Goal: Task Accomplishment & Management: Manage account settings

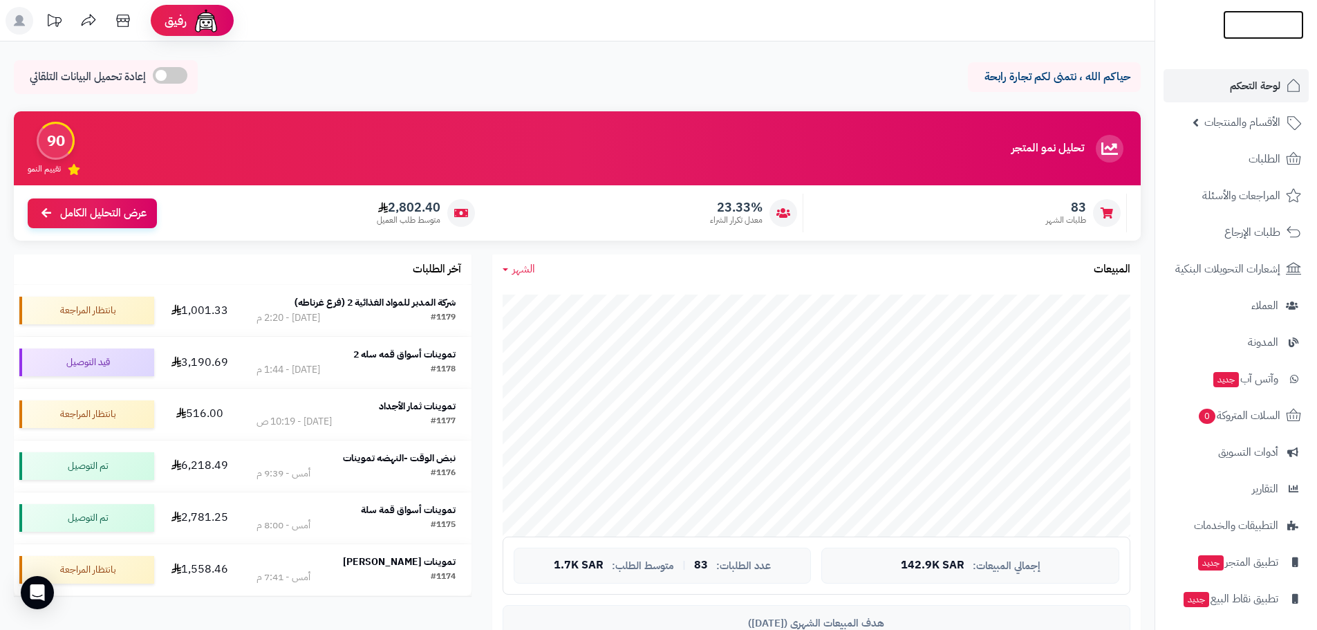
click at [1268, 39] on img at bounding box center [1263, 53] width 81 height 29
click at [1256, 163] on span "الطلبات" at bounding box center [1265, 158] width 32 height 19
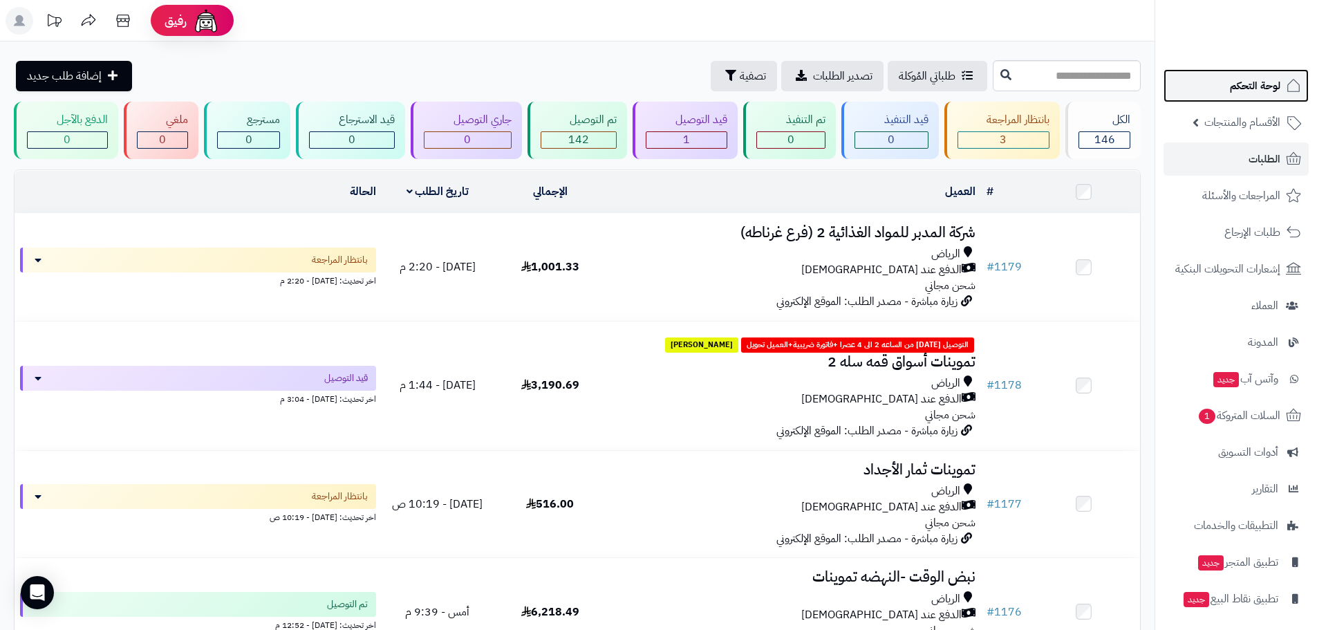
click at [1257, 90] on span "لوحة التحكم" at bounding box center [1255, 85] width 50 height 19
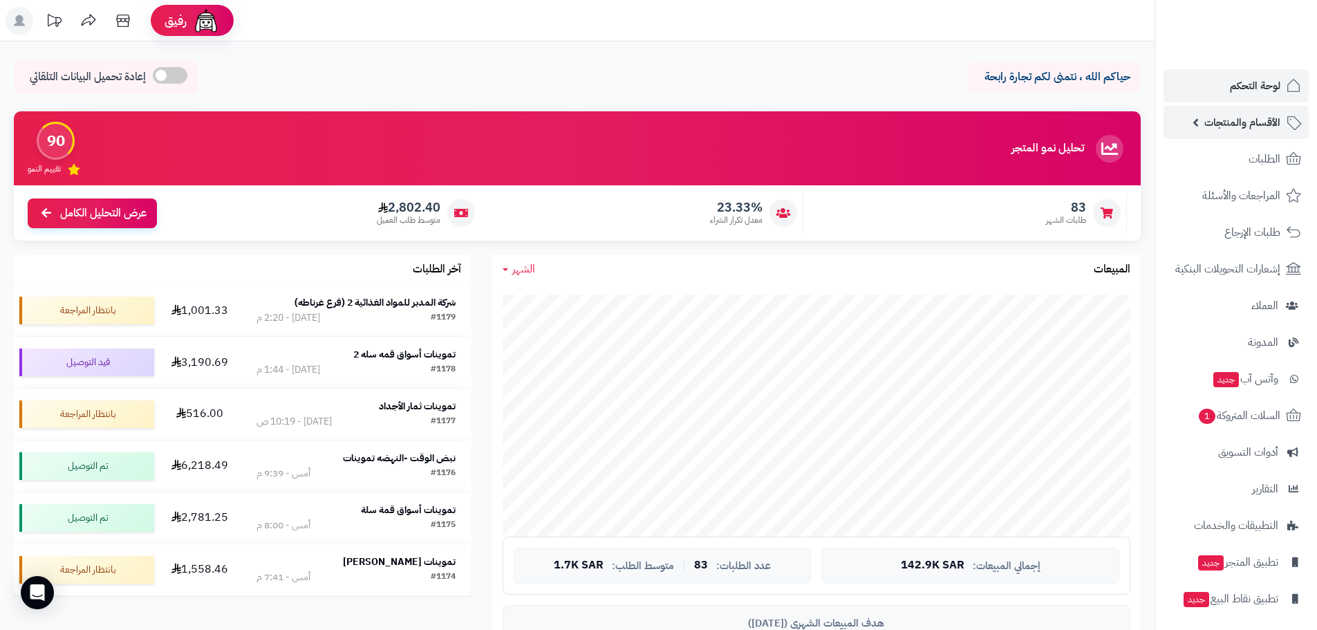
click at [1218, 124] on span "الأقسام والمنتجات" at bounding box center [1242, 122] width 76 height 19
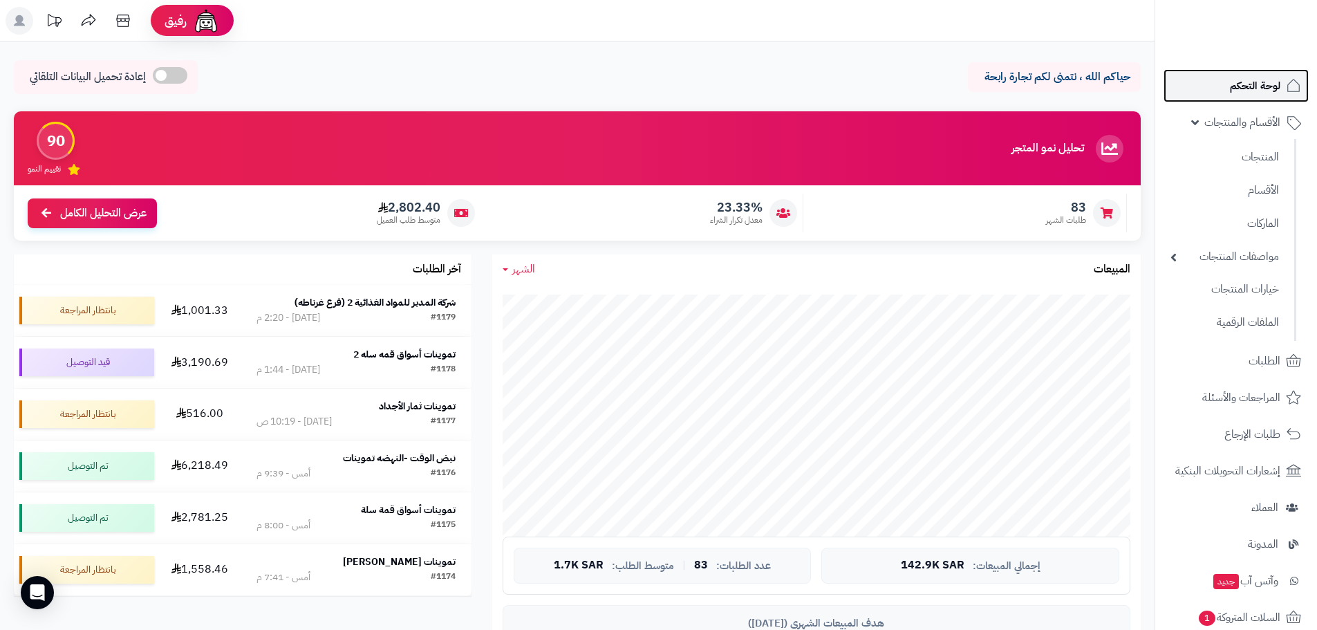
click at [1239, 83] on span "لوحة التحكم" at bounding box center [1255, 85] width 50 height 19
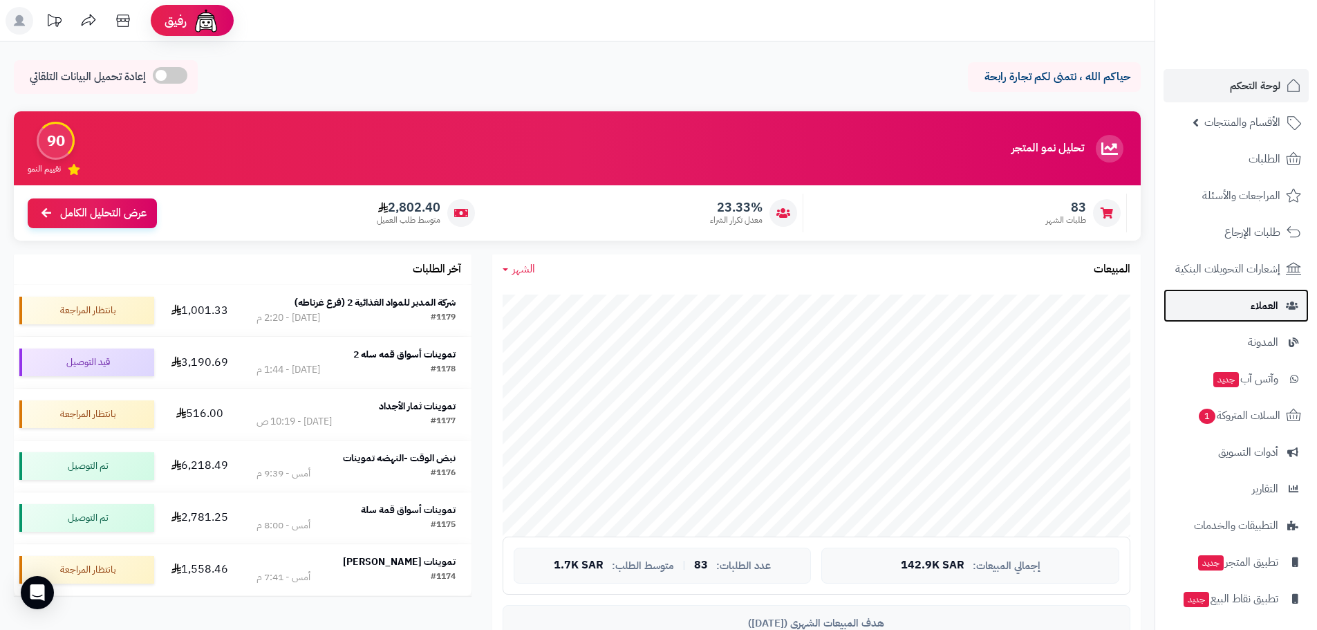
click at [1247, 299] on link "العملاء" at bounding box center [1235, 305] width 145 height 33
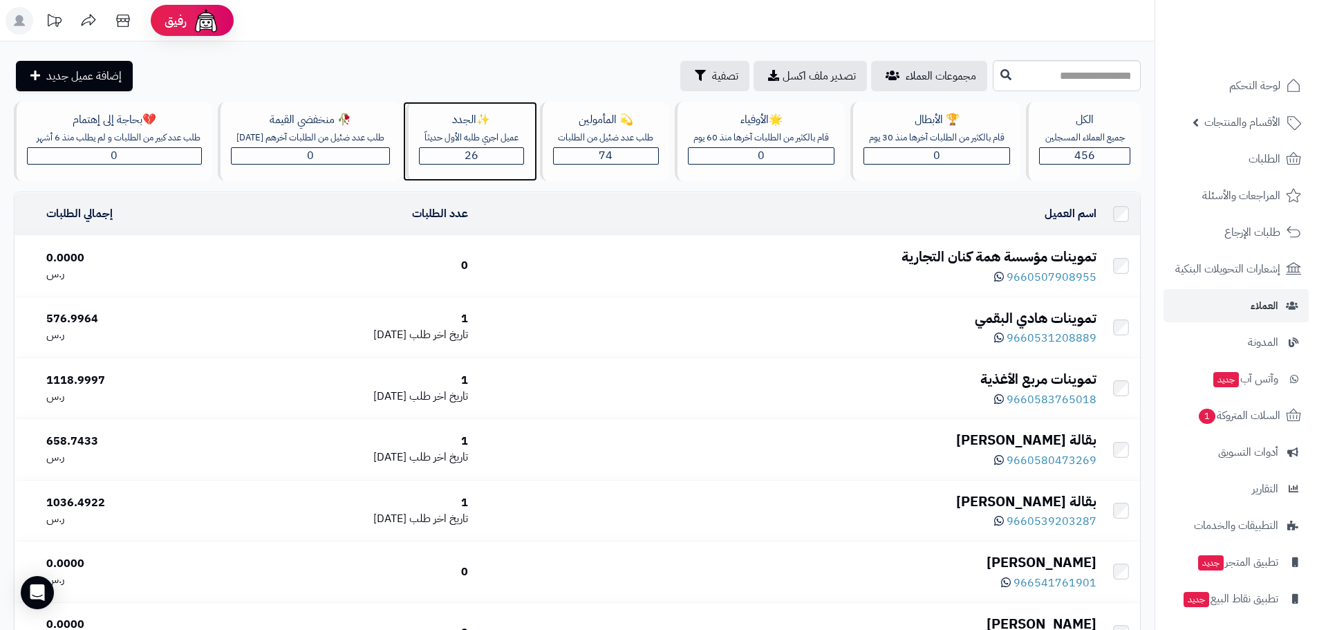
click at [474, 153] on span "26" at bounding box center [472, 155] width 14 height 17
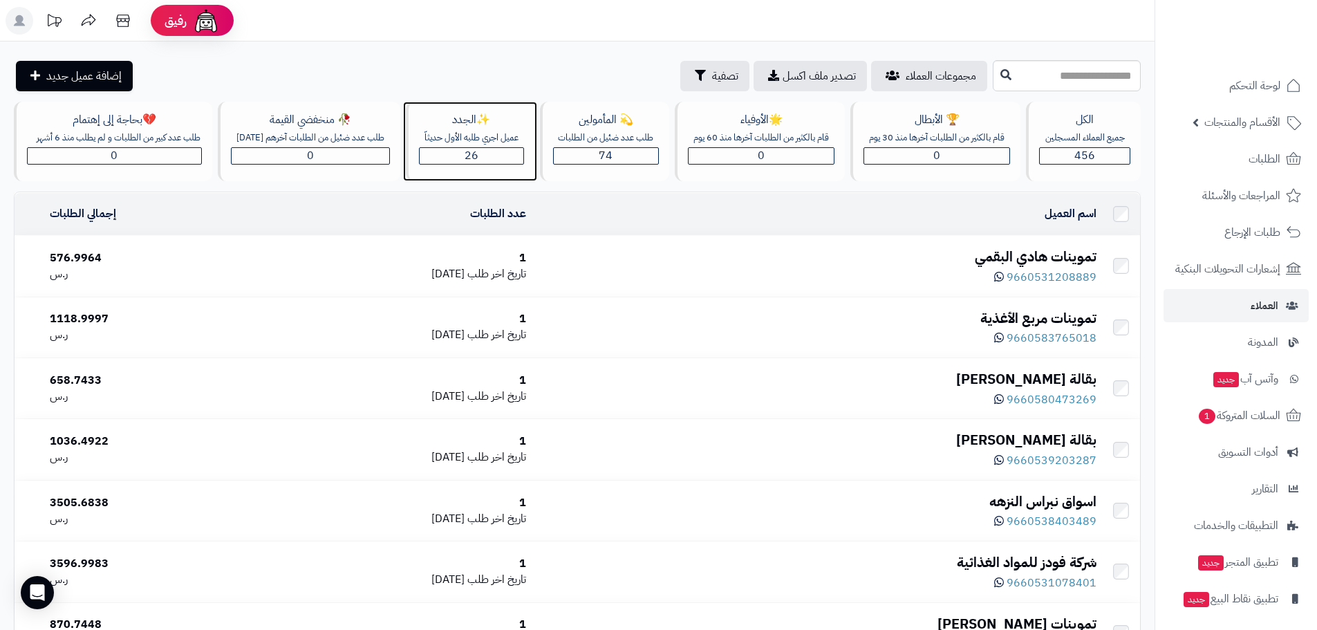
click at [494, 162] on div "26" at bounding box center [472, 156] width 104 height 16
click at [635, 148] on div "74" at bounding box center [606, 156] width 105 height 16
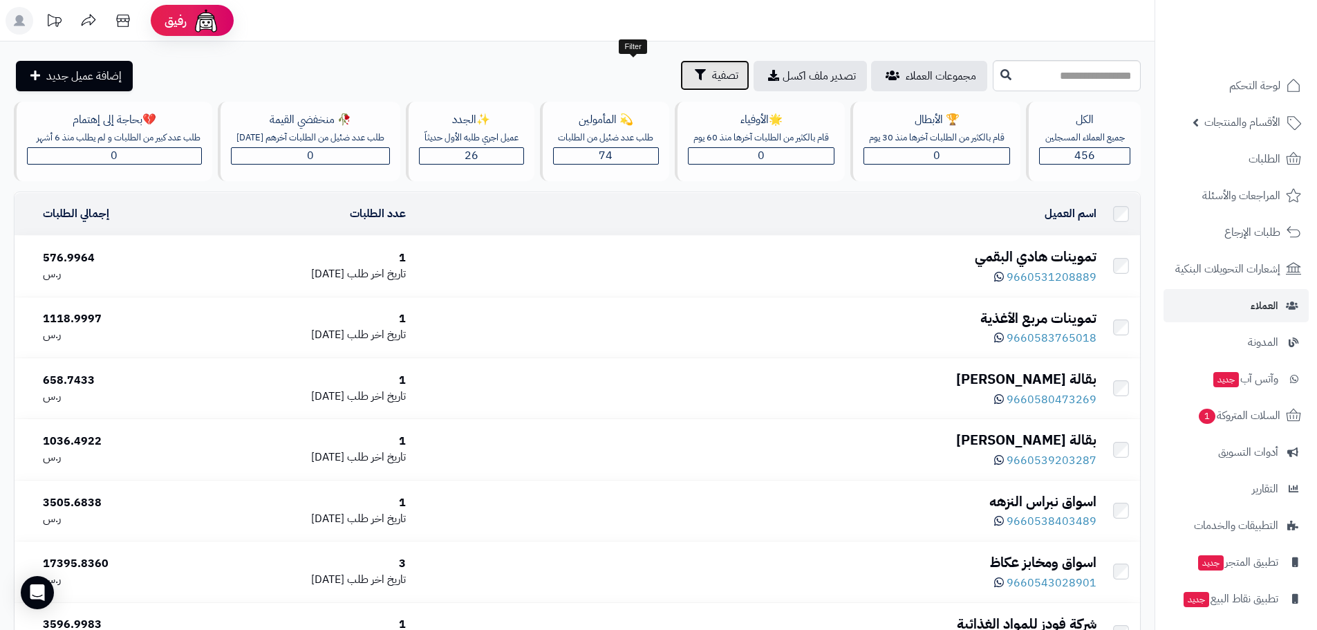
click at [712, 80] on span "تصفية" at bounding box center [725, 75] width 26 height 17
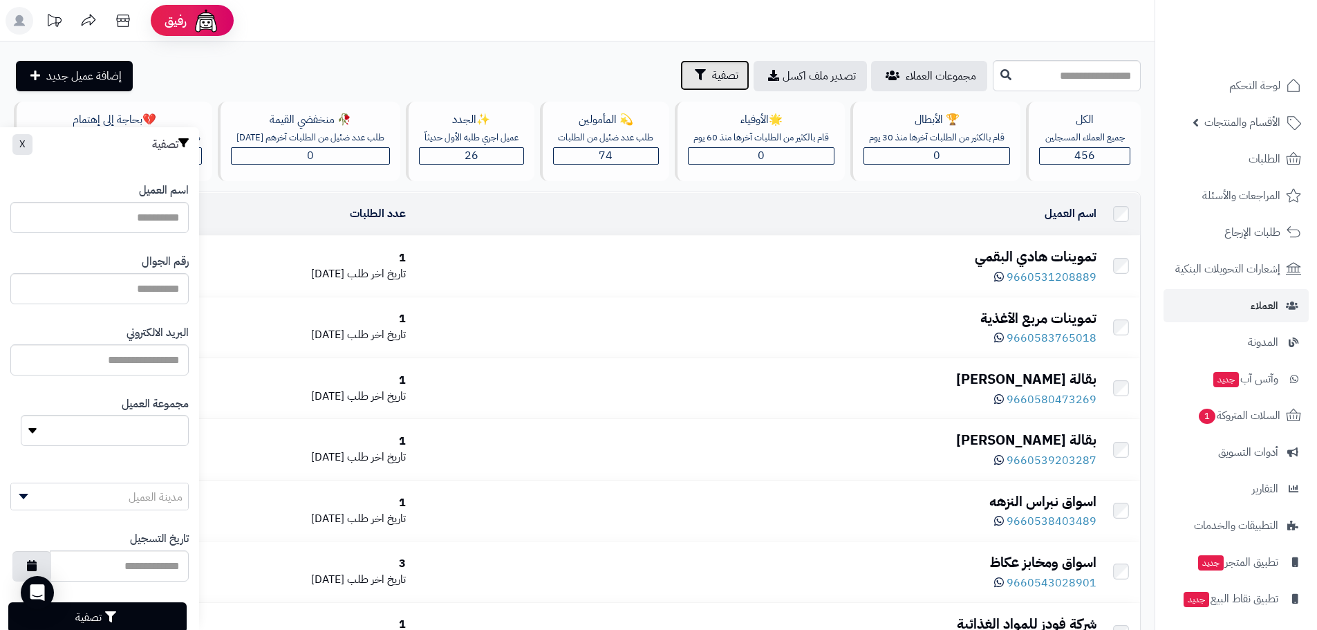
click at [712, 80] on span "تصفية" at bounding box center [725, 75] width 26 height 17
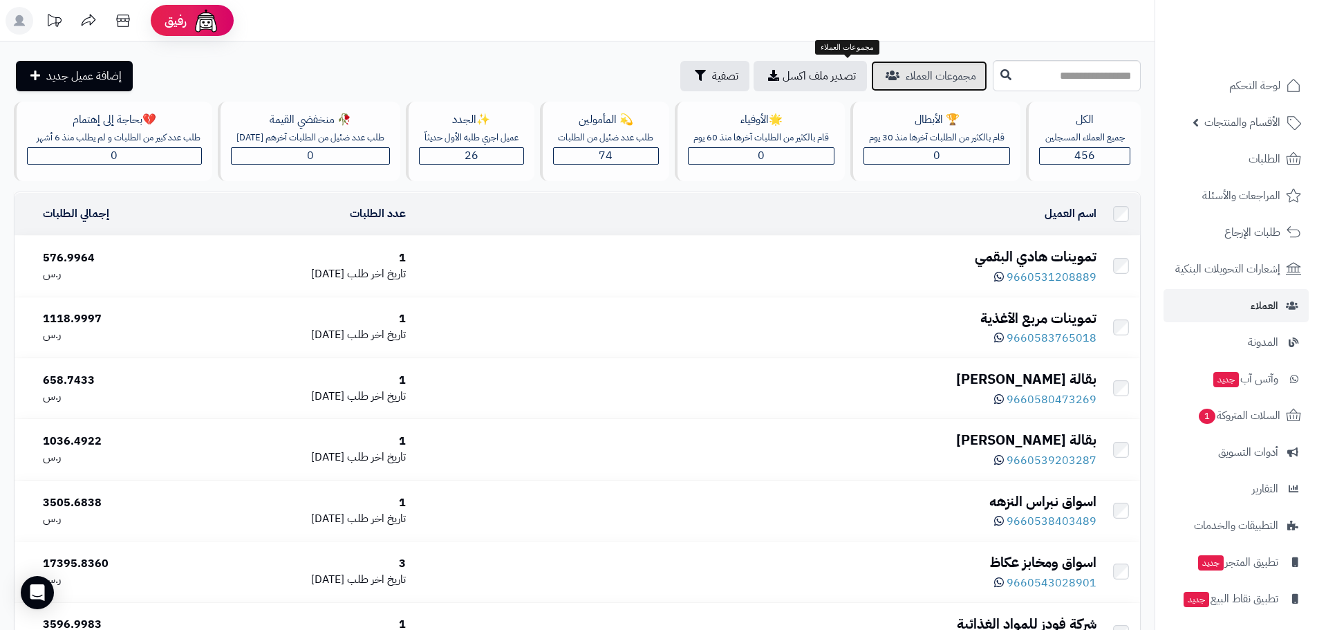
click at [906, 84] on span "مجموعات العملاء" at bounding box center [941, 76] width 71 height 17
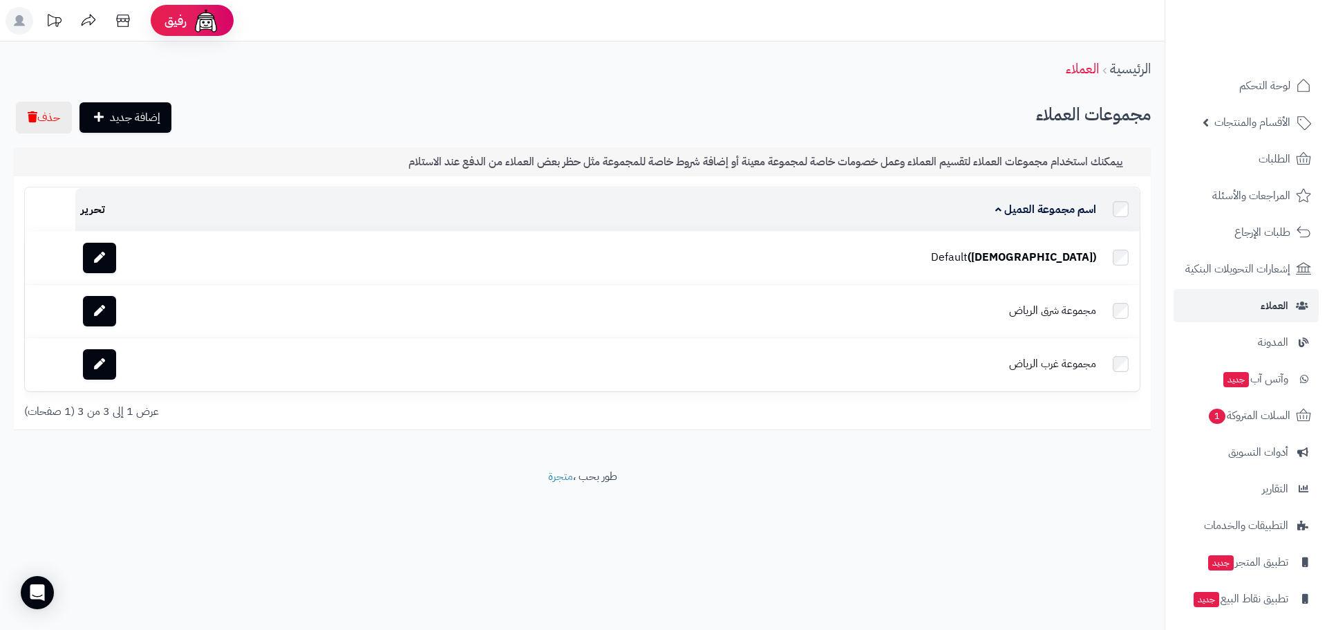
click at [1092, 405] on div "عرض 1 إلى 3 من 3 (1 صفحات)" at bounding box center [582, 412] width 1137 height 16
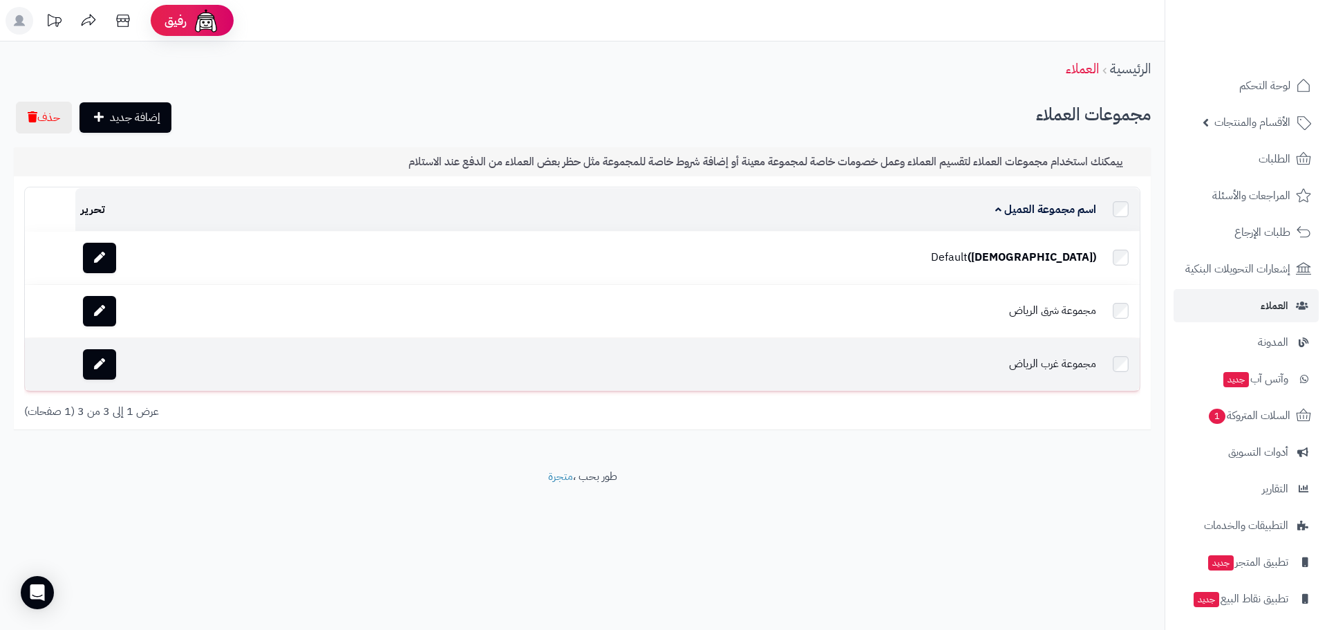
click at [945, 359] on td "مجموعة غرب الرياض" at bounding box center [699, 364] width 805 height 53
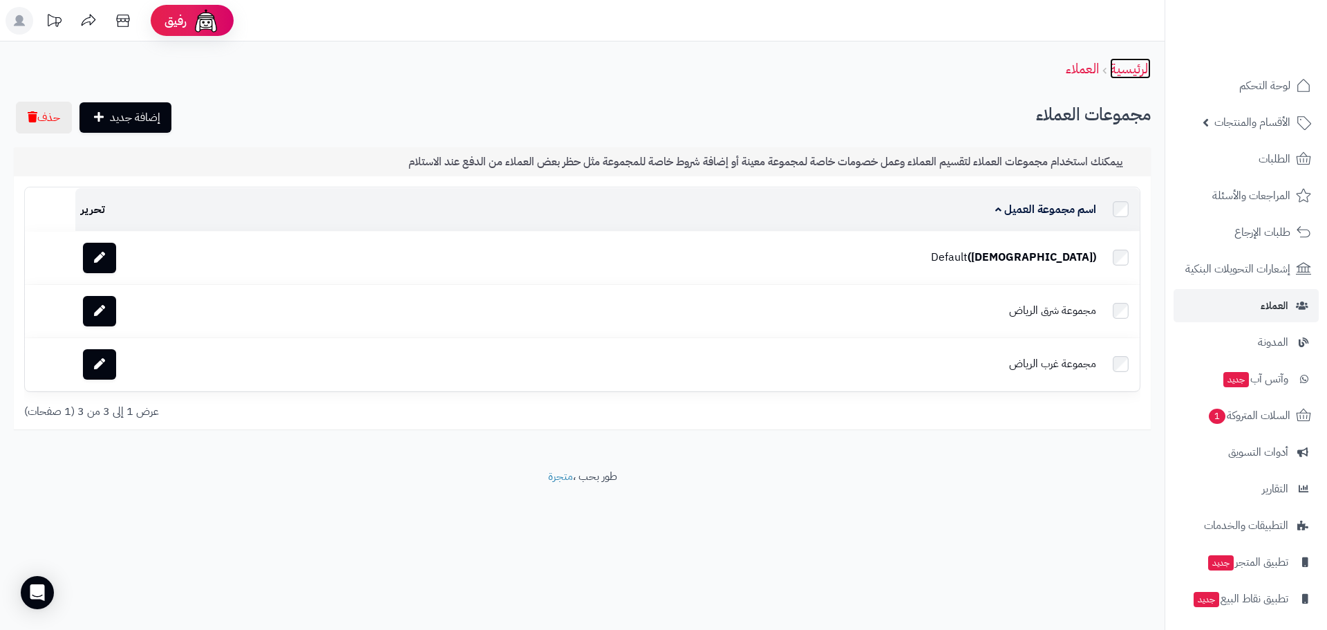
click at [1125, 66] on link "الرئيسية" at bounding box center [1130, 68] width 41 height 21
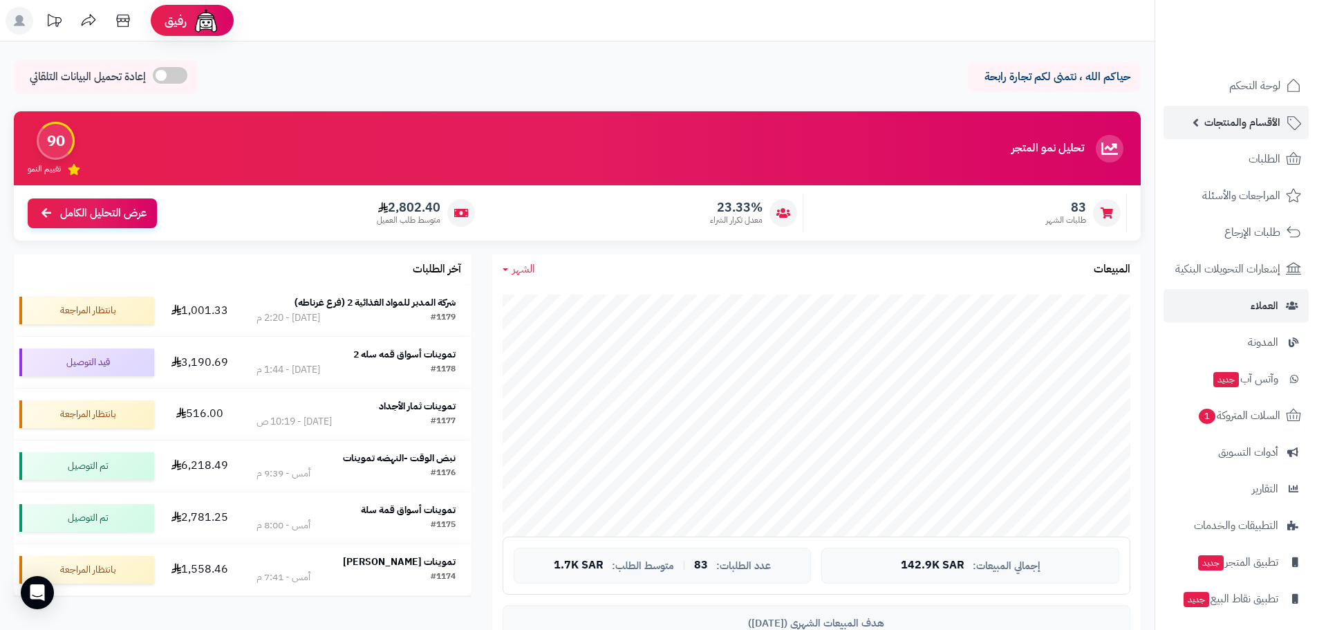
click at [1233, 129] on span "الأقسام والمنتجات" at bounding box center [1242, 122] width 76 height 19
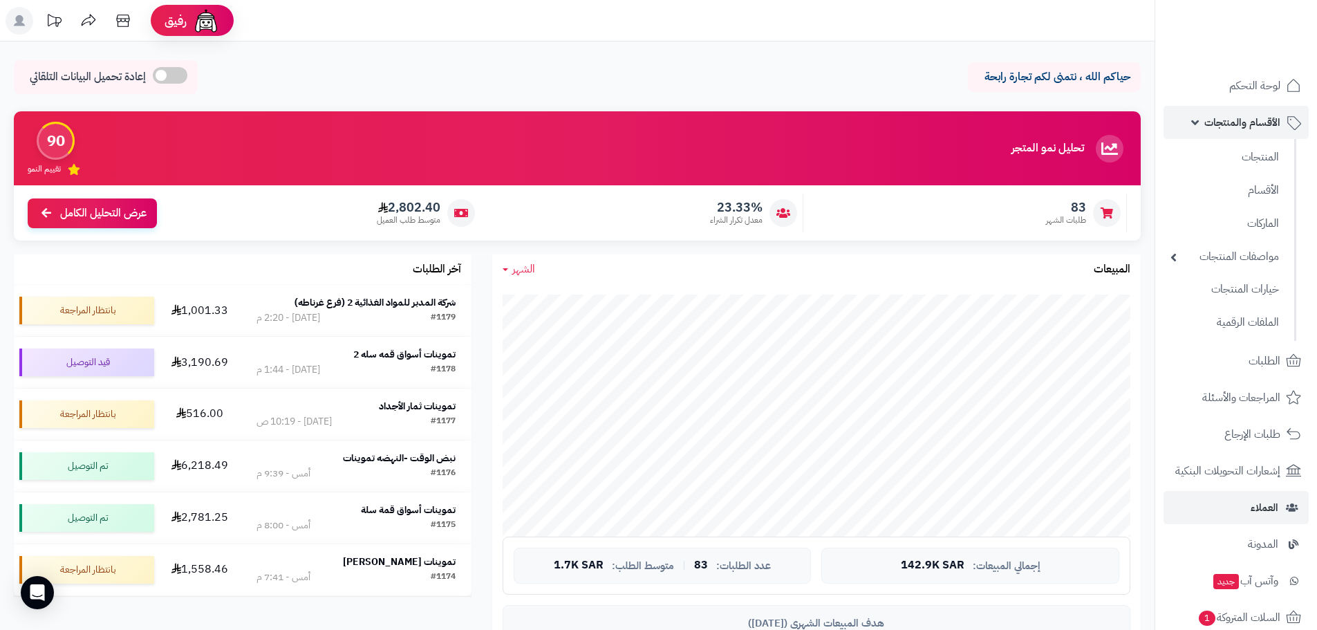
click at [1234, 127] on span "الأقسام والمنتجات" at bounding box center [1242, 122] width 76 height 19
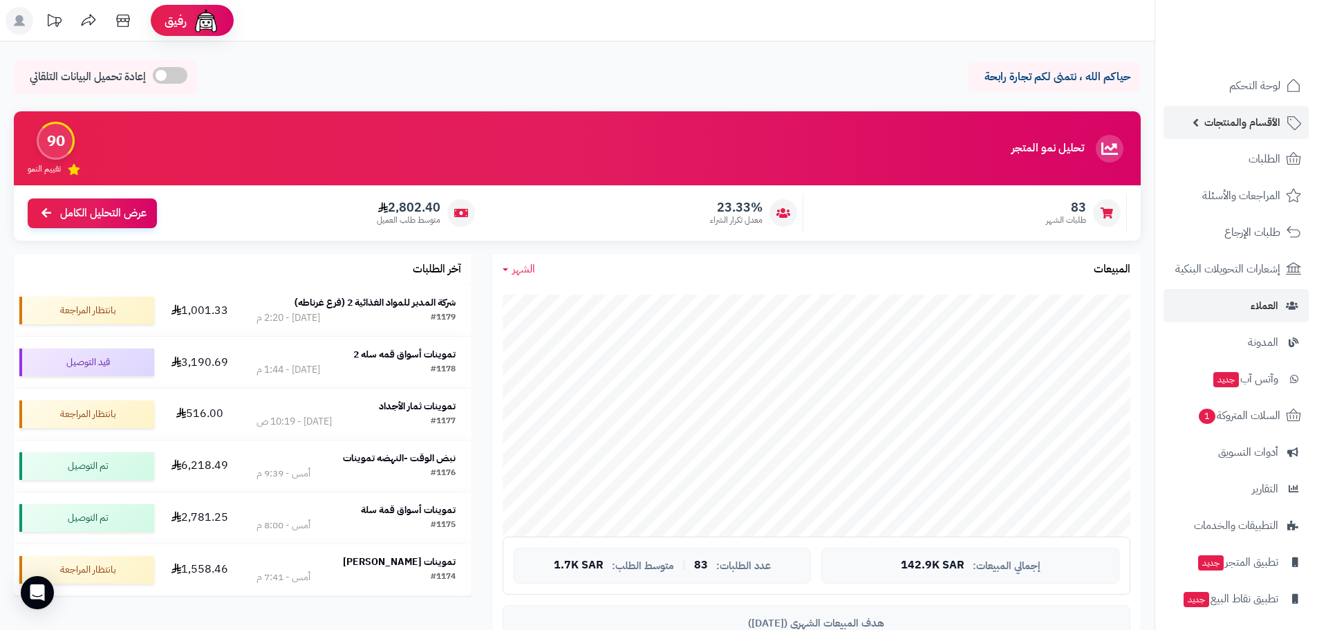
click at [1226, 125] on span "الأقسام والمنتجات" at bounding box center [1242, 122] width 76 height 19
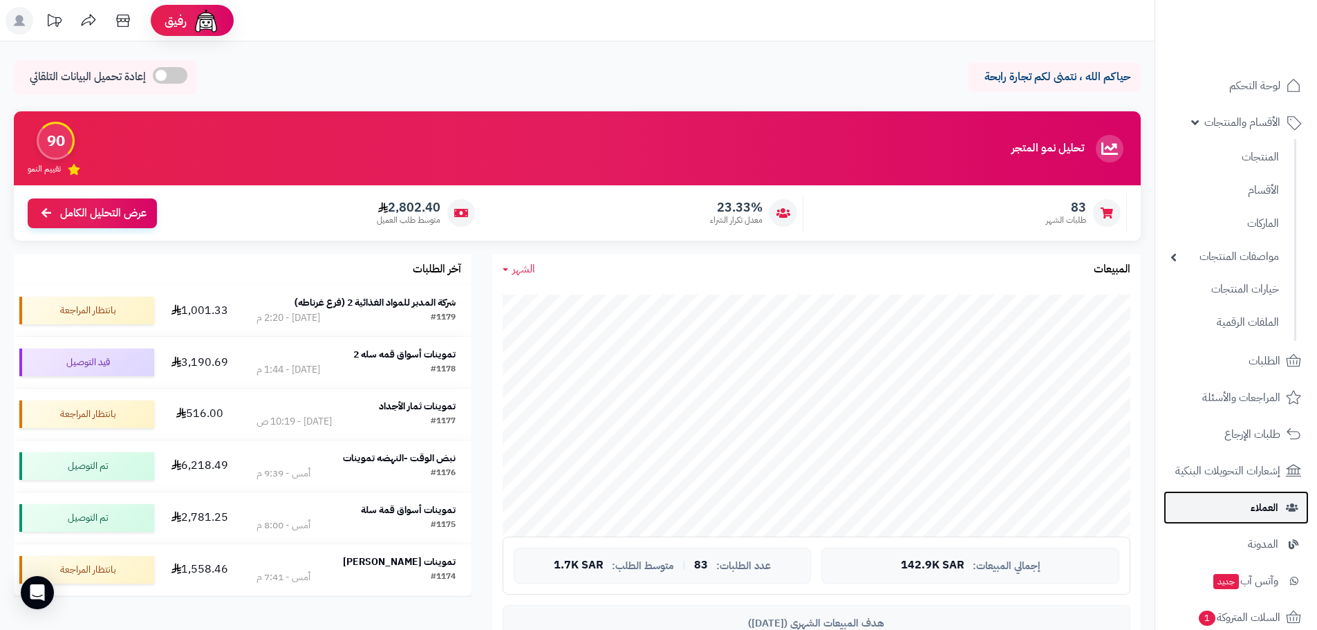
click at [1254, 513] on span "العملاء" at bounding box center [1265, 507] width 28 height 19
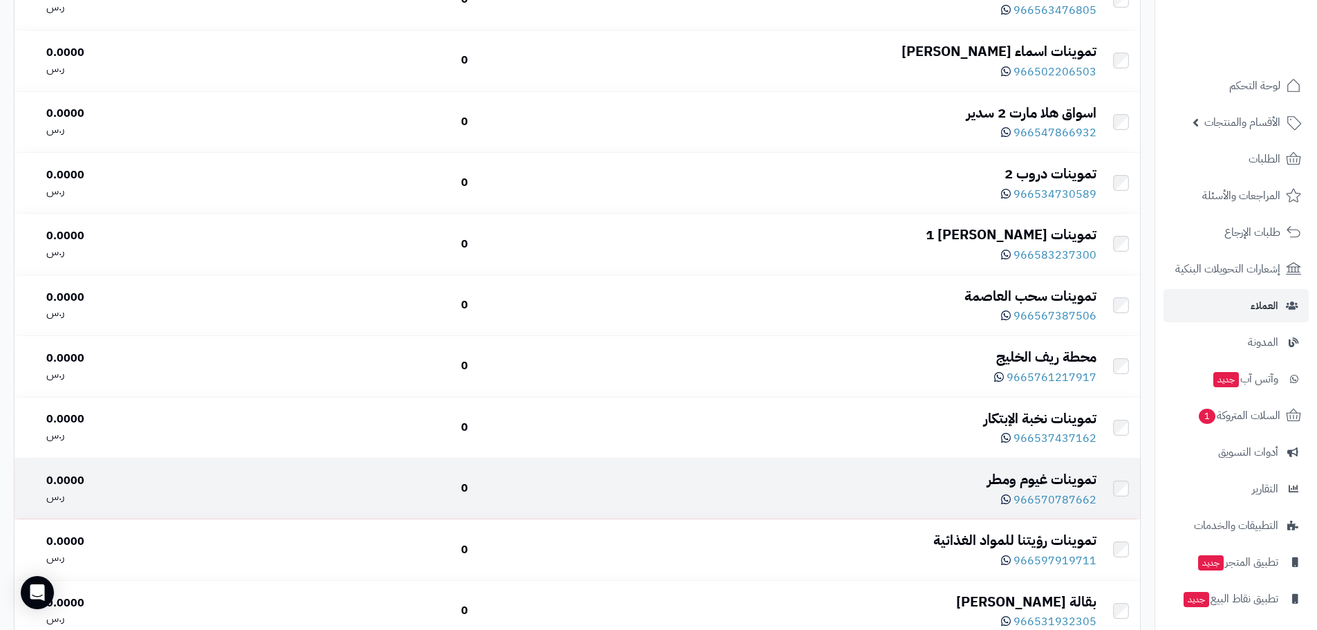
scroll to position [5873, 0]
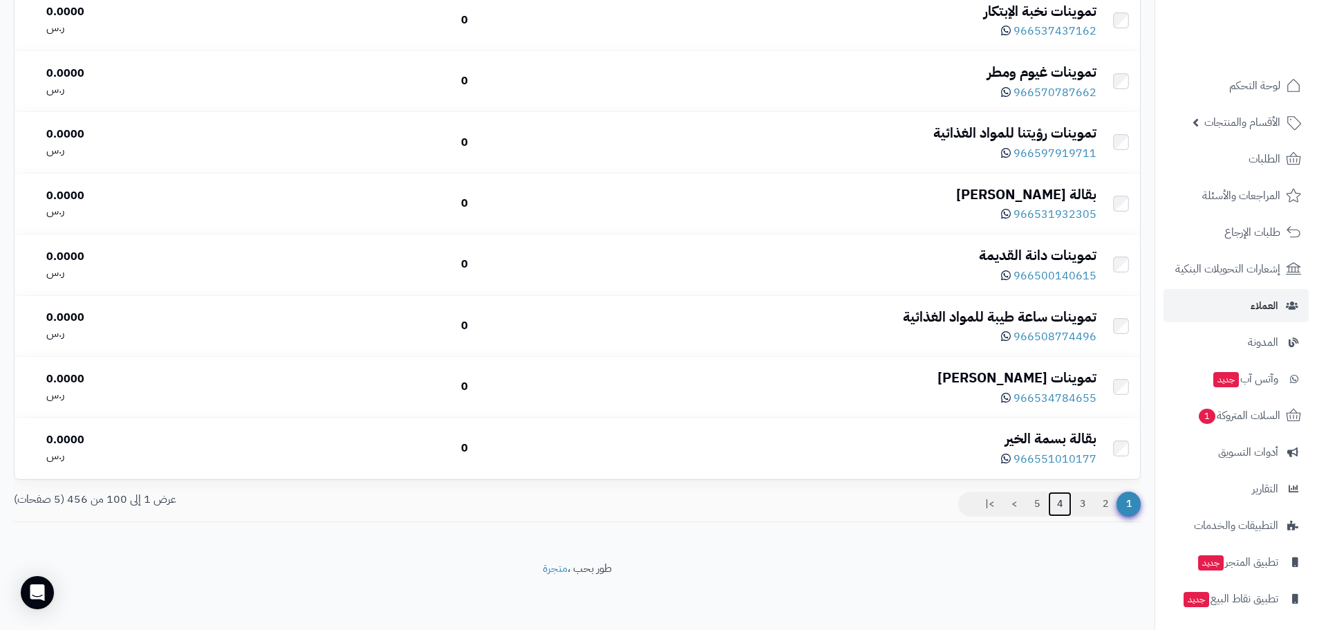
click at [1060, 507] on link "4" at bounding box center [1060, 504] width 24 height 25
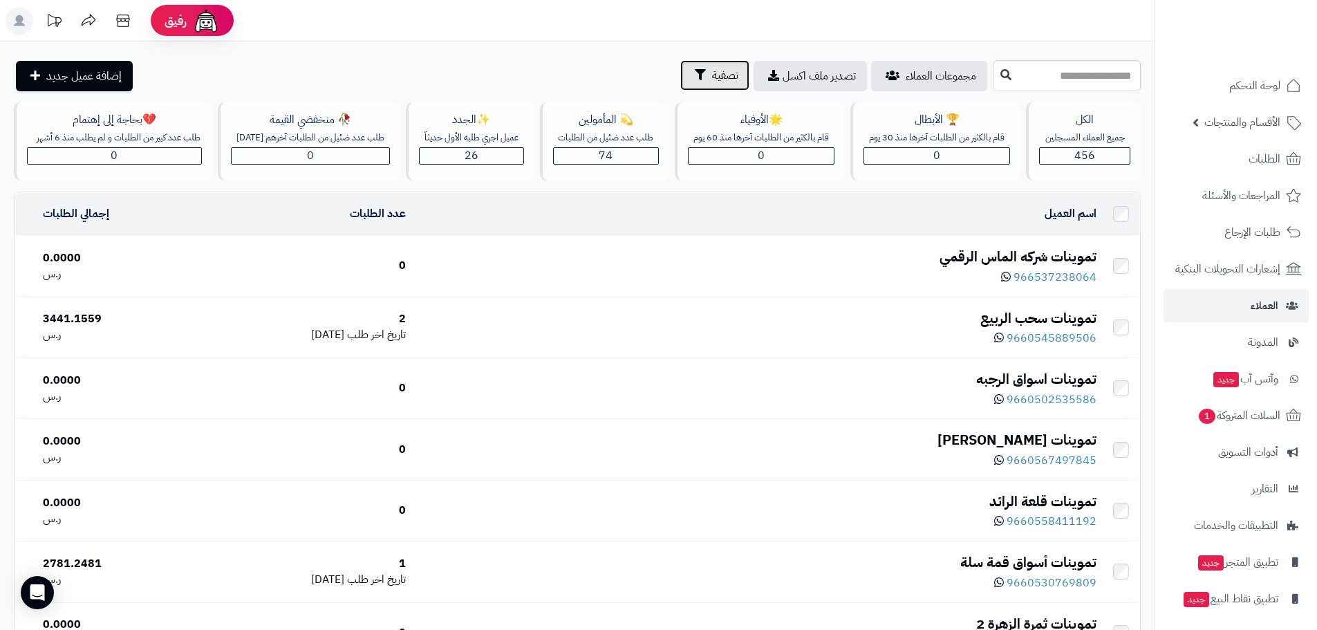
click at [695, 79] on icon "button" at bounding box center [700, 74] width 11 height 11
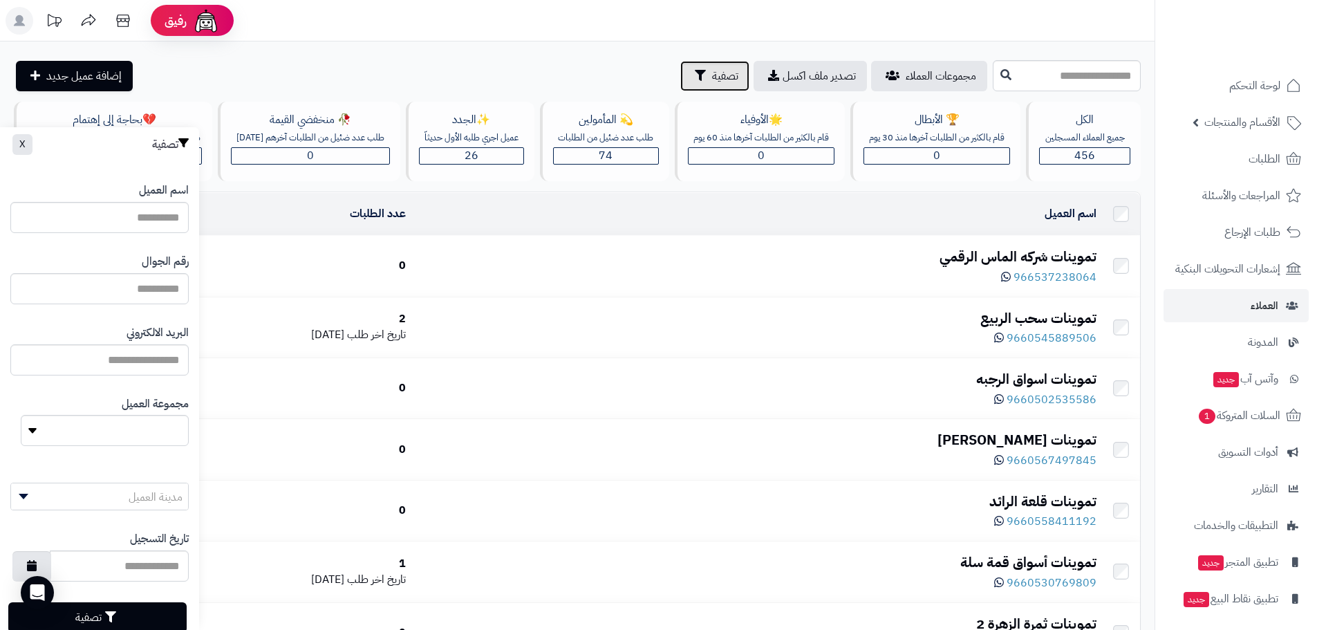
scroll to position [1, 0]
click at [46, 430] on select "**********" at bounding box center [105, 430] width 168 height 31
select select "*"
click at [21, 415] on select "**********" at bounding box center [105, 430] width 168 height 31
click at [111, 612] on icon "button" at bounding box center [110, 615] width 11 height 11
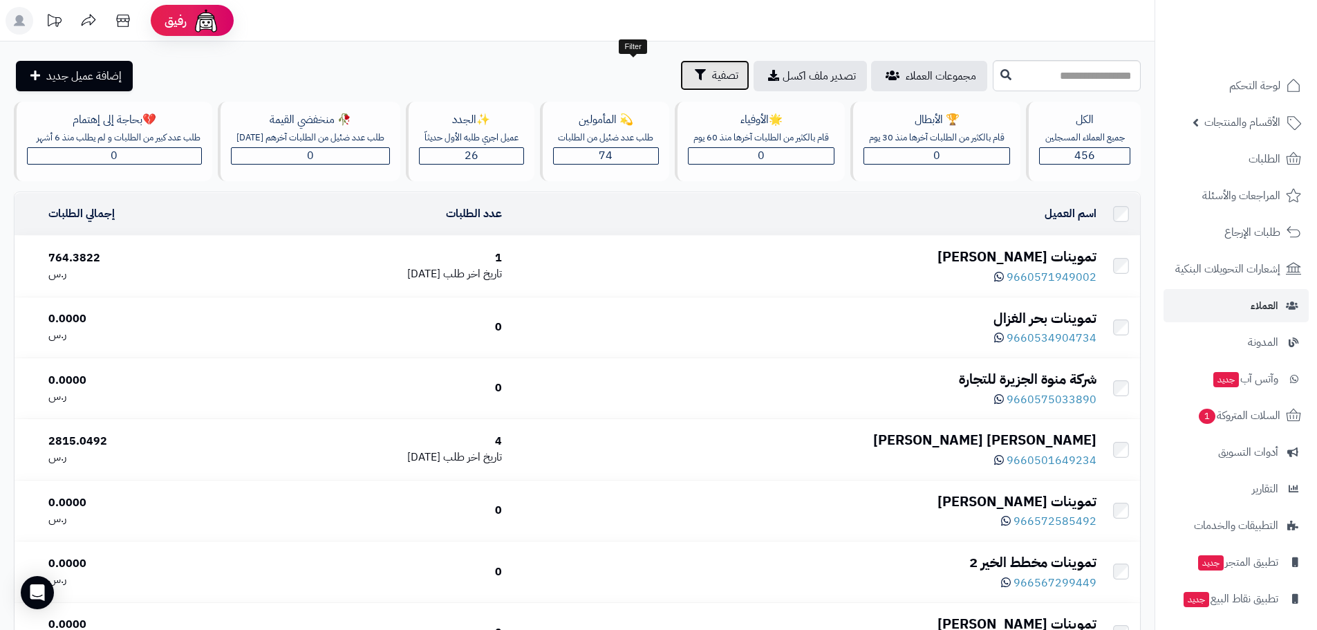
click at [680, 84] on button "تصفية" at bounding box center [714, 75] width 69 height 30
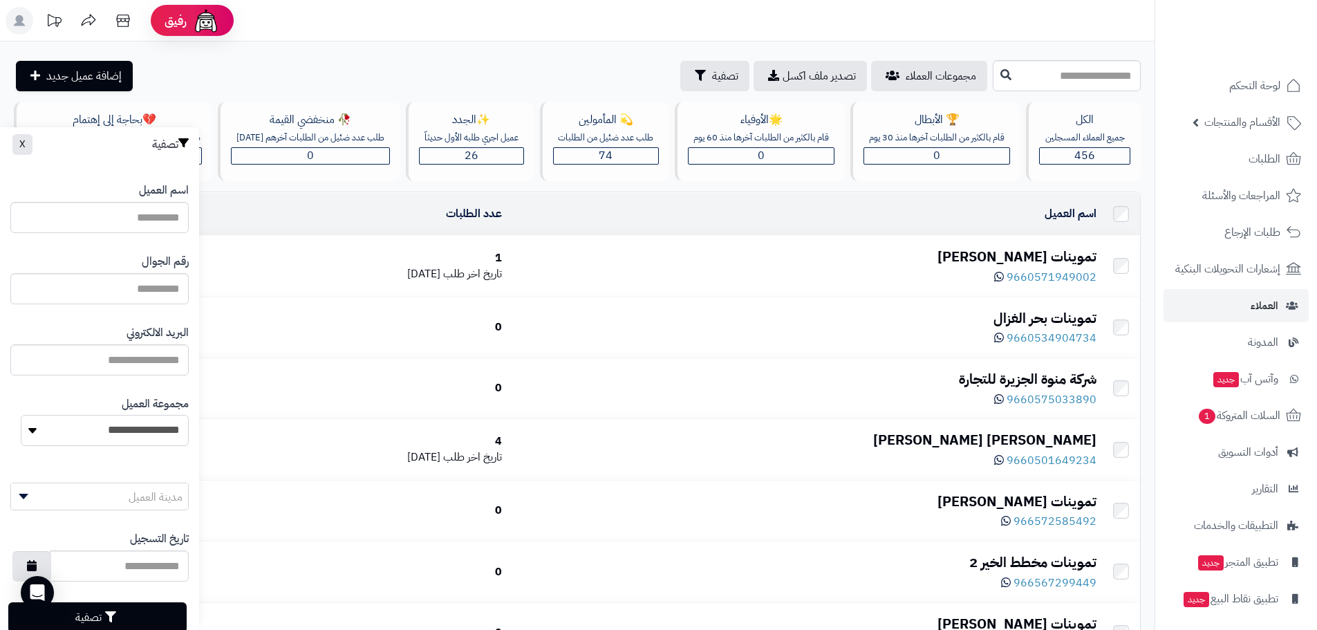
click at [91, 434] on select "**********" at bounding box center [105, 430] width 168 height 31
select select "*"
click at [21, 415] on select "**********" at bounding box center [105, 430] width 168 height 31
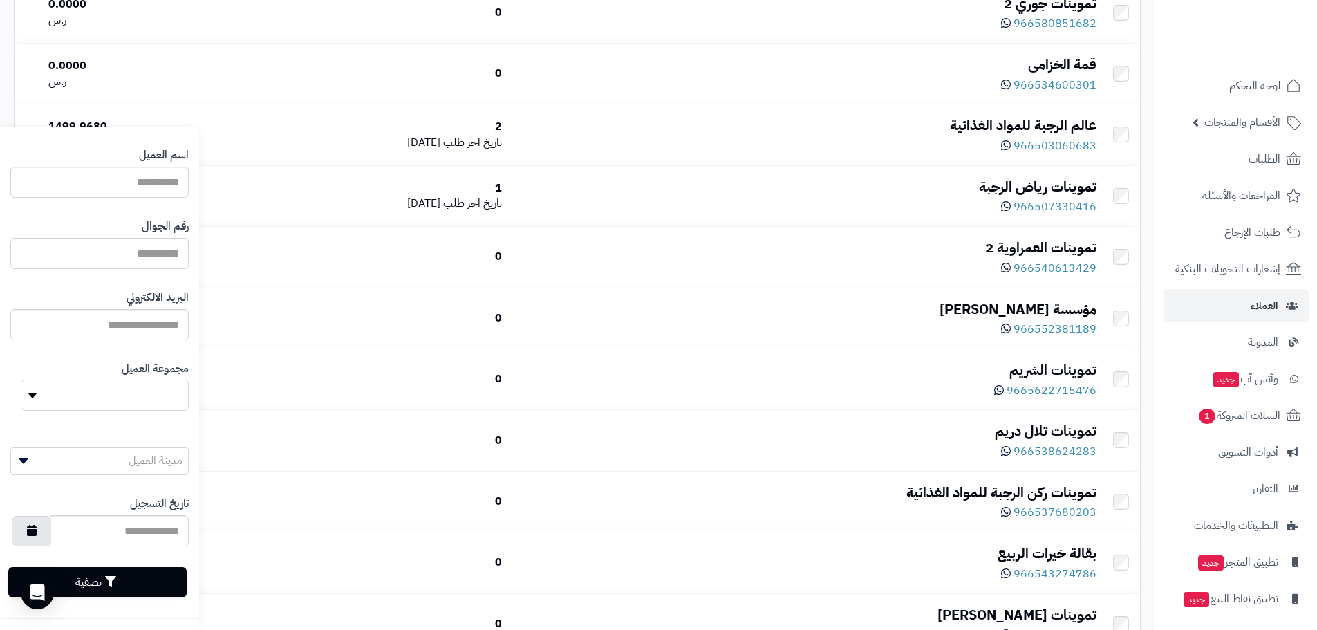
scroll to position [2005, 0]
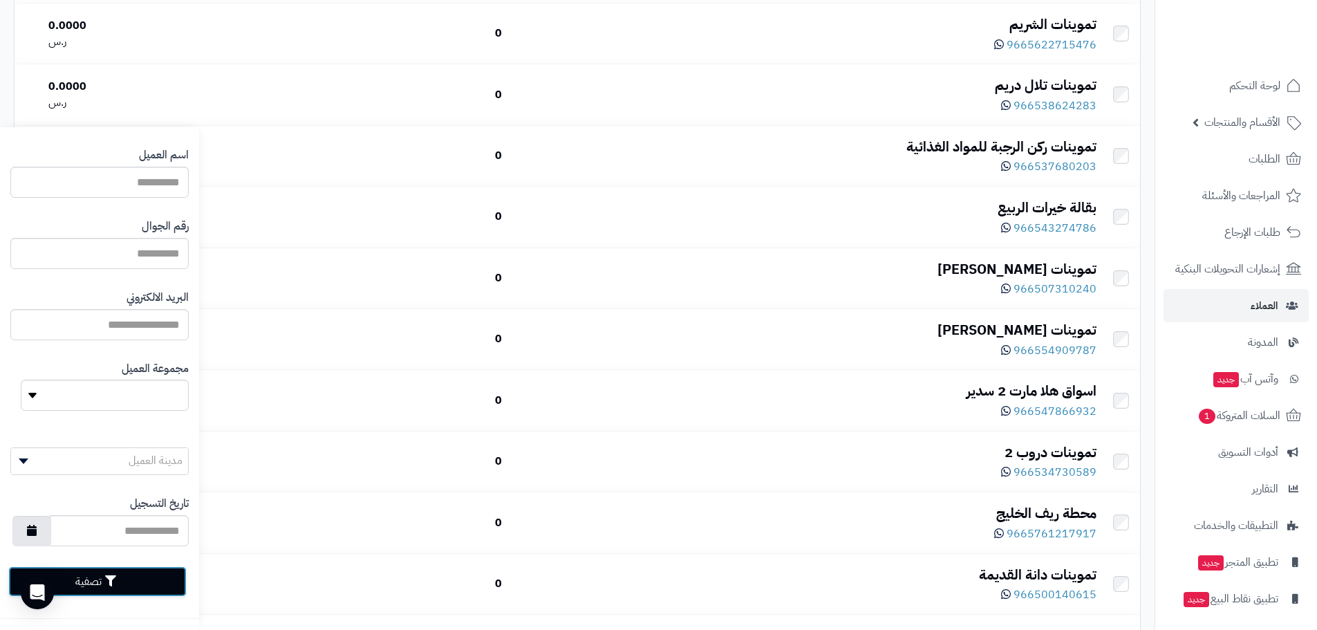
click at [126, 581] on button "تصفية" at bounding box center [97, 581] width 178 height 30
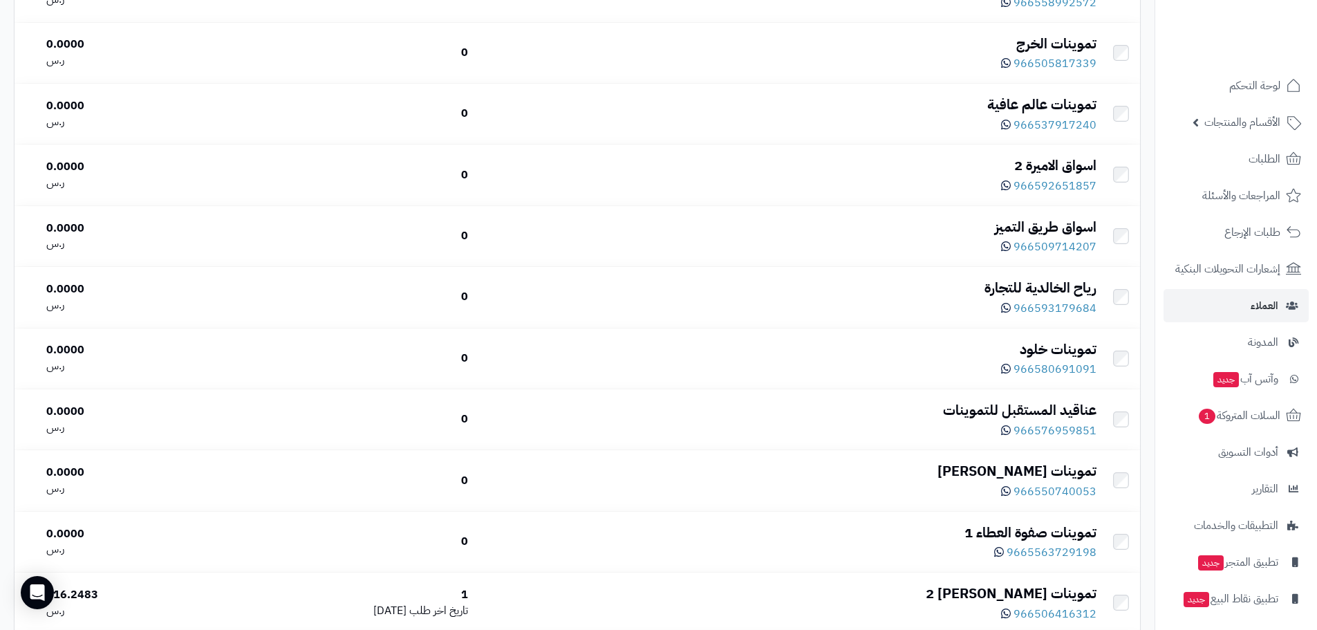
scroll to position [5873, 0]
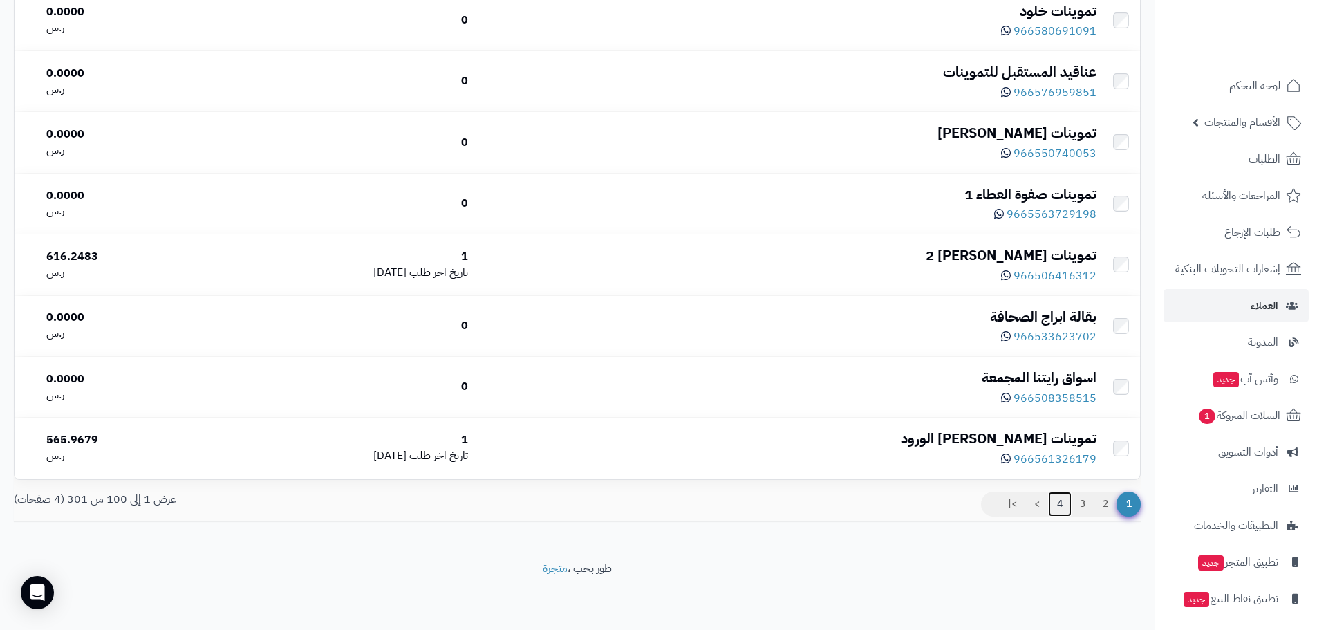
click at [1061, 508] on link "4" at bounding box center [1060, 504] width 24 height 25
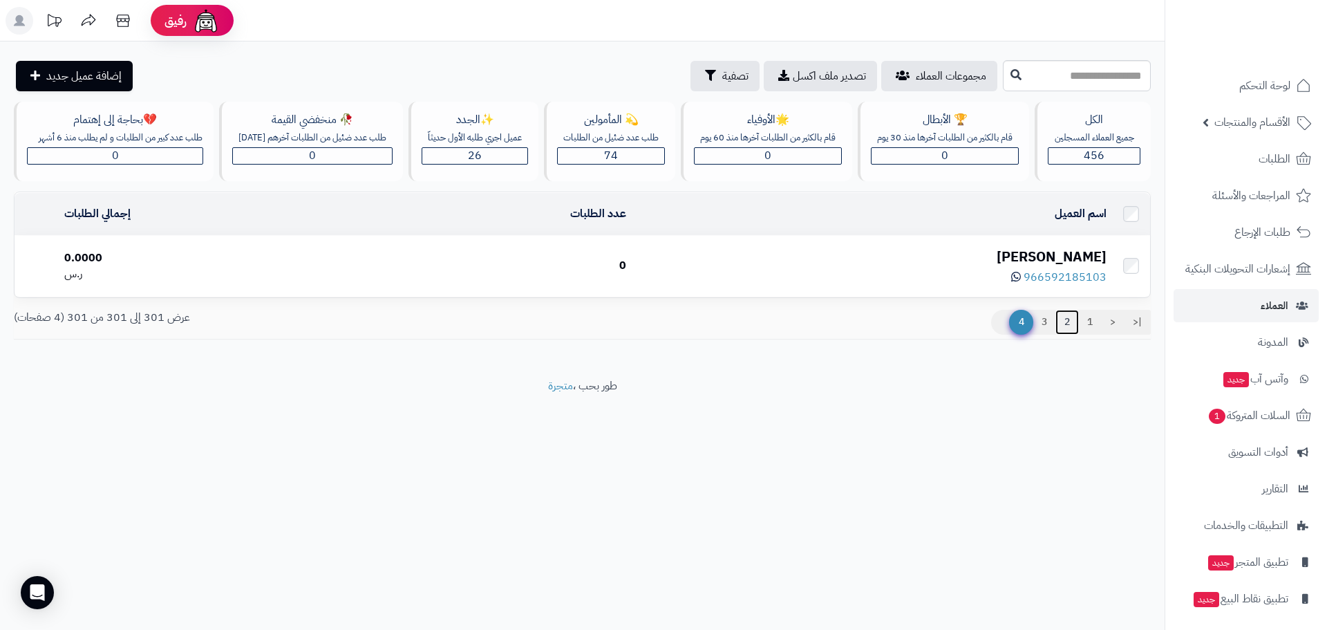
click at [1057, 327] on link "2" at bounding box center [1068, 322] width 24 height 25
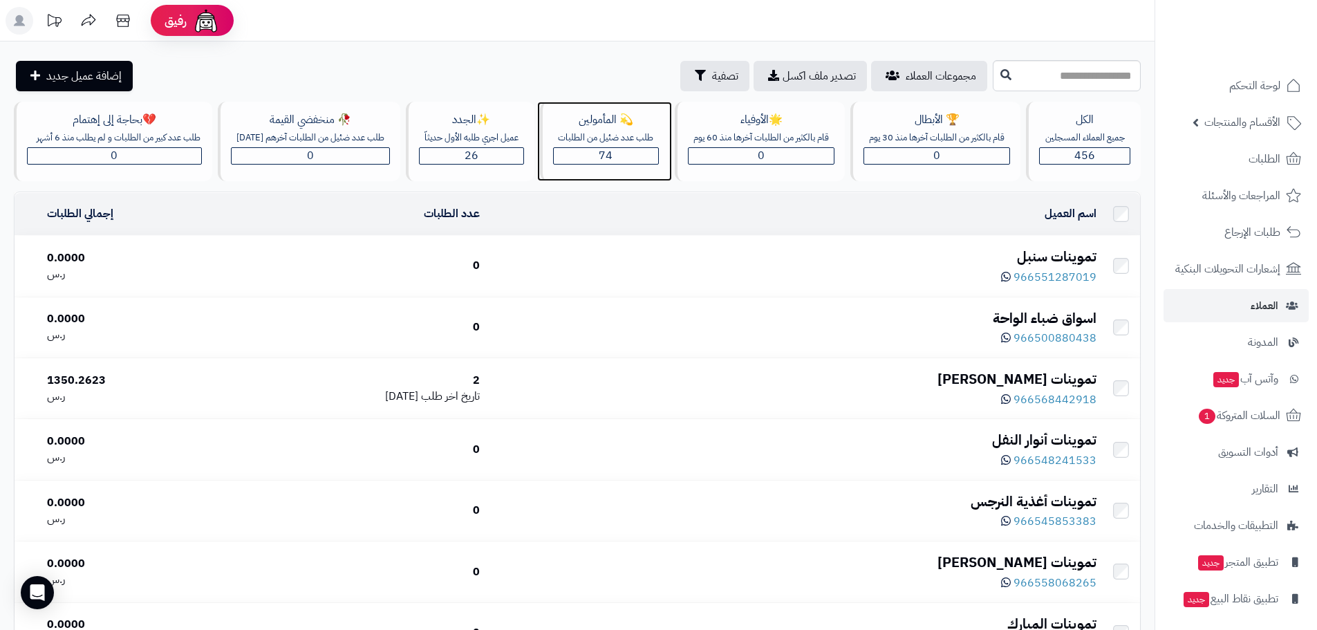
click at [592, 153] on div "74" at bounding box center [606, 156] width 105 height 16
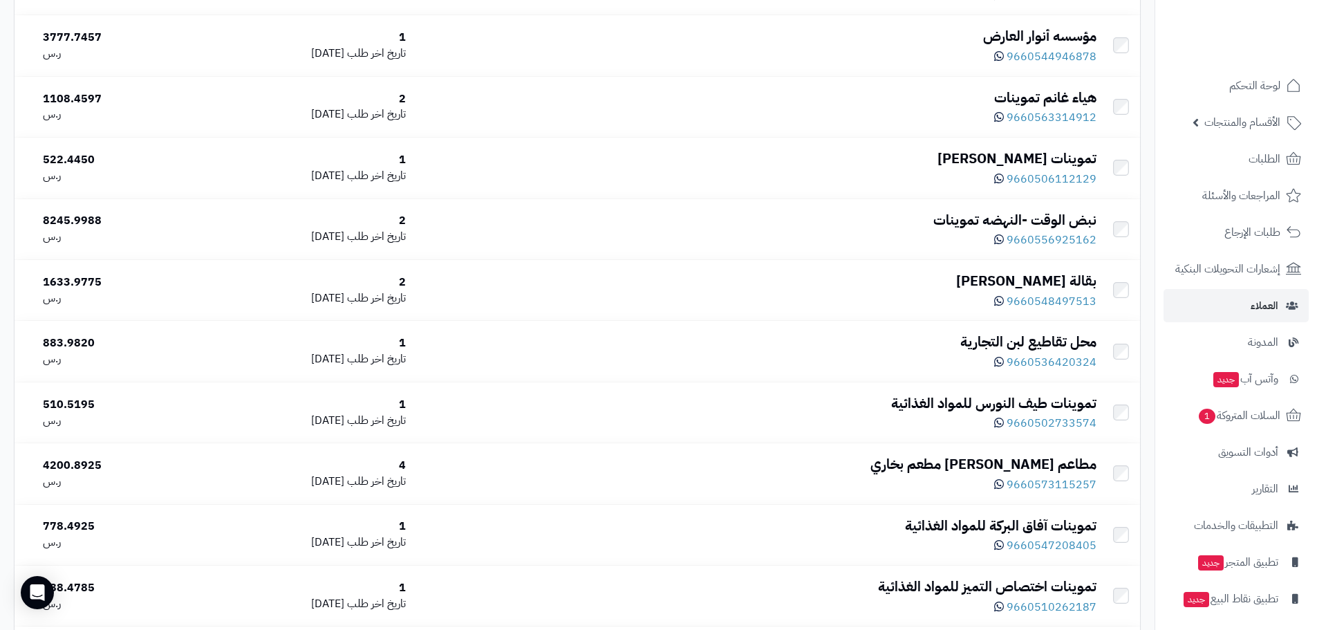
scroll to position [4270, 0]
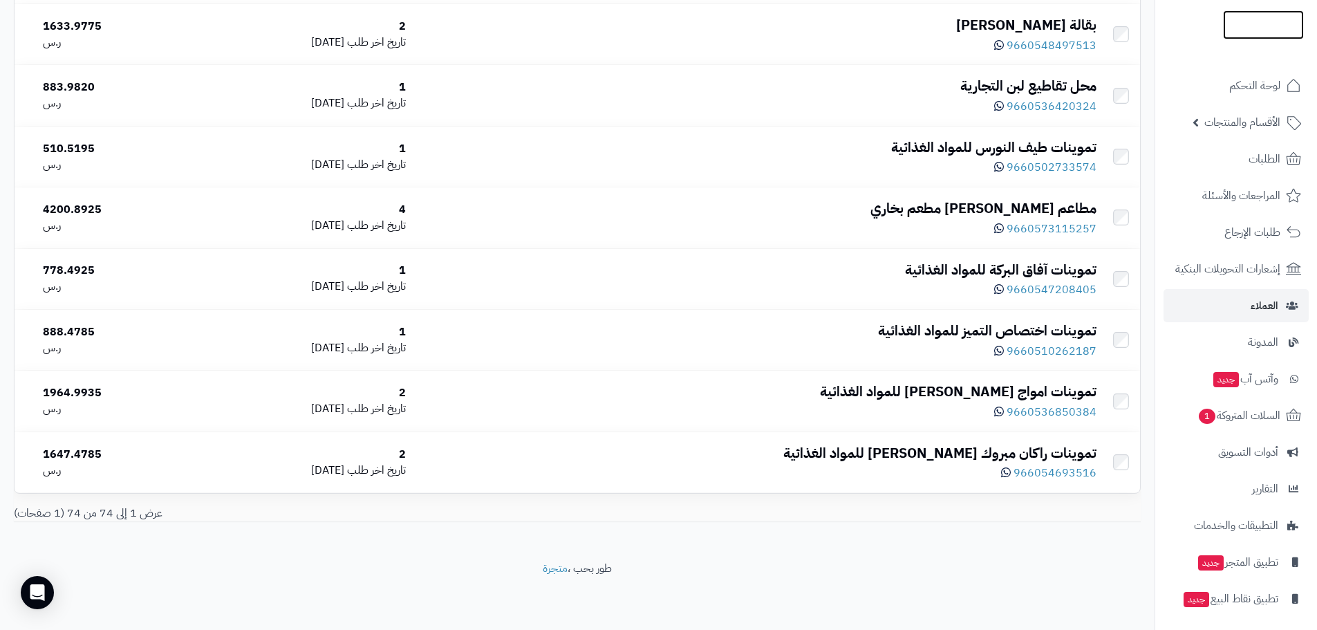
click at [1249, 39] on img at bounding box center [1263, 53] width 81 height 29
